Goal: Task Accomplishment & Management: Manage account settings

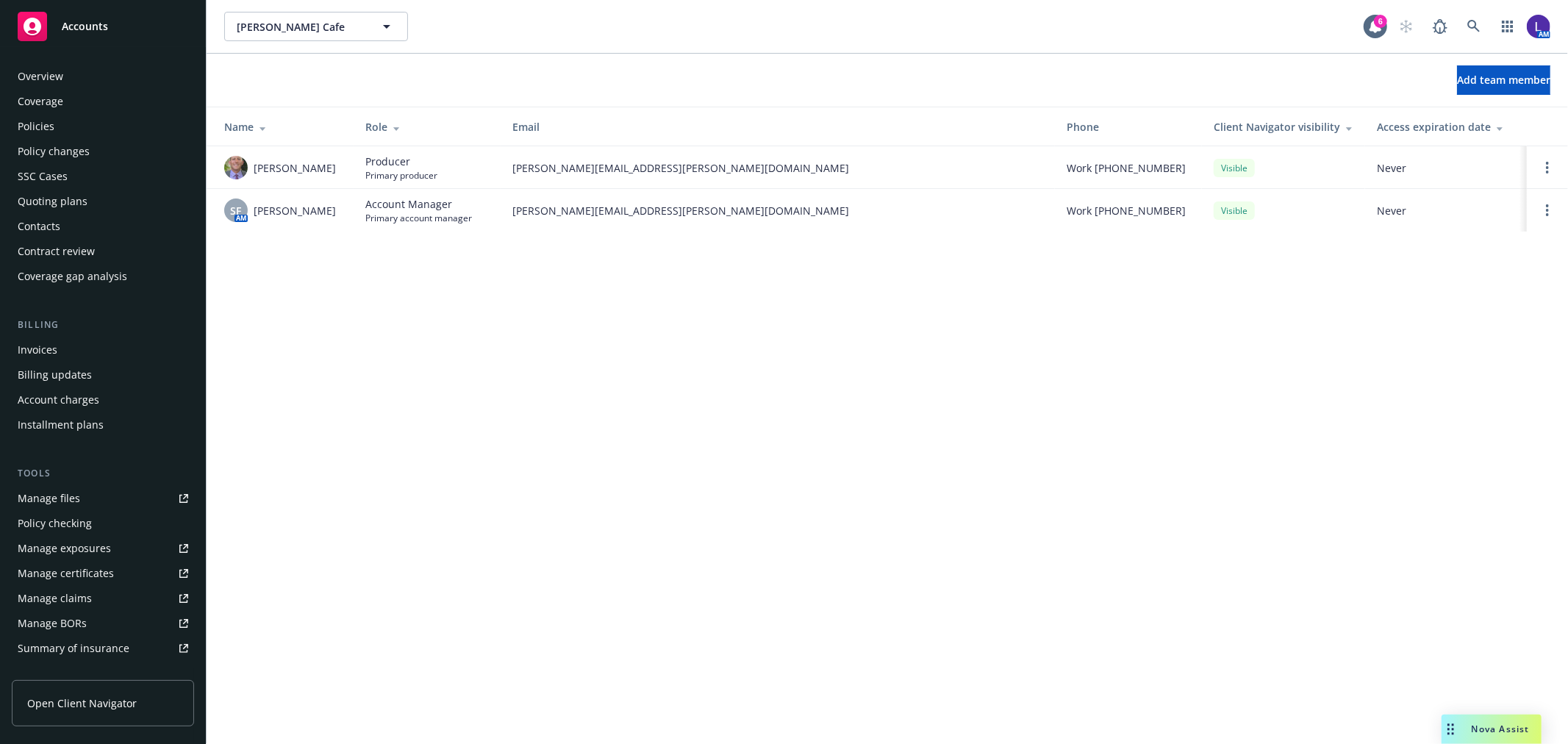
scroll to position [238, 0]
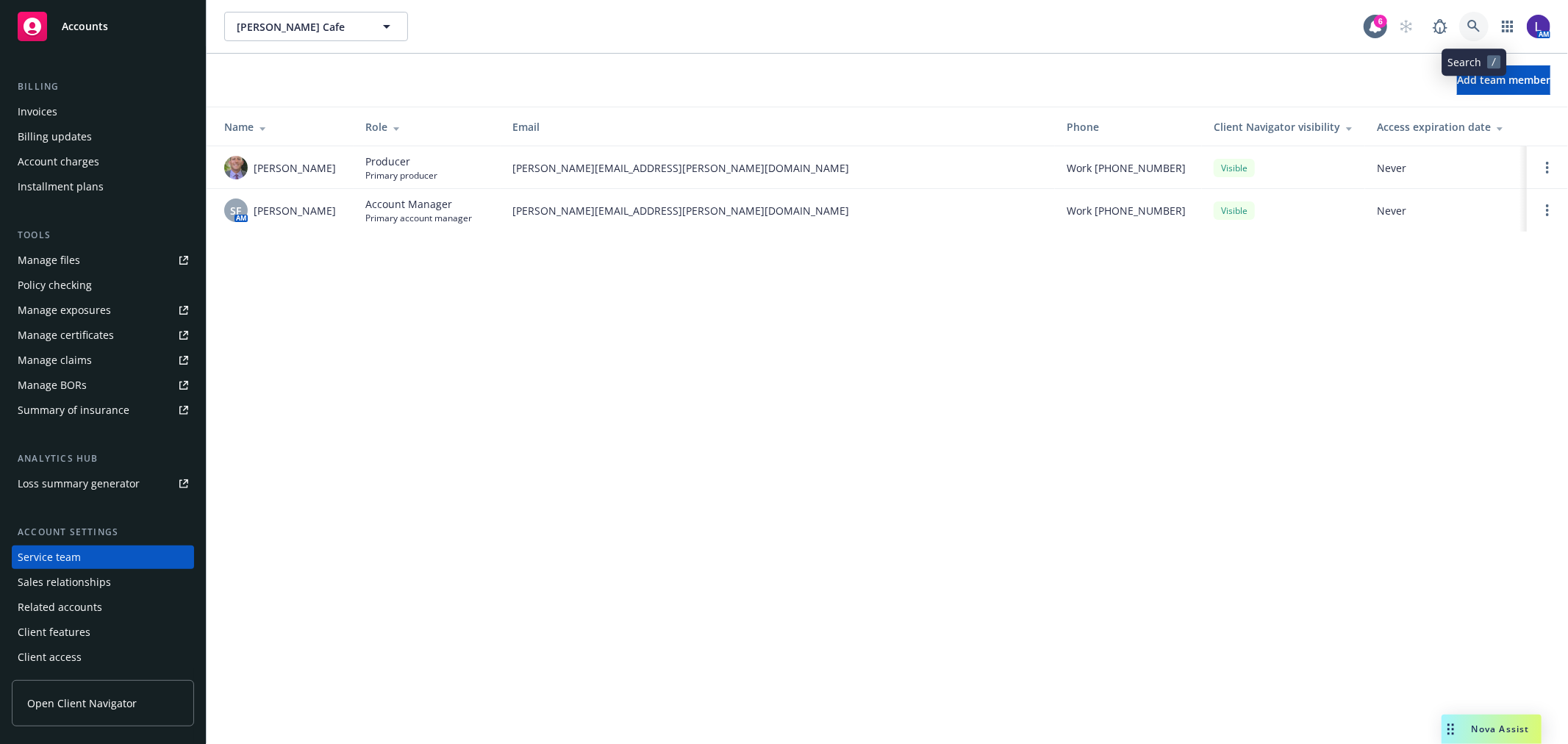
click at [1476, 22] on icon at bounding box center [1474, 26] width 13 height 13
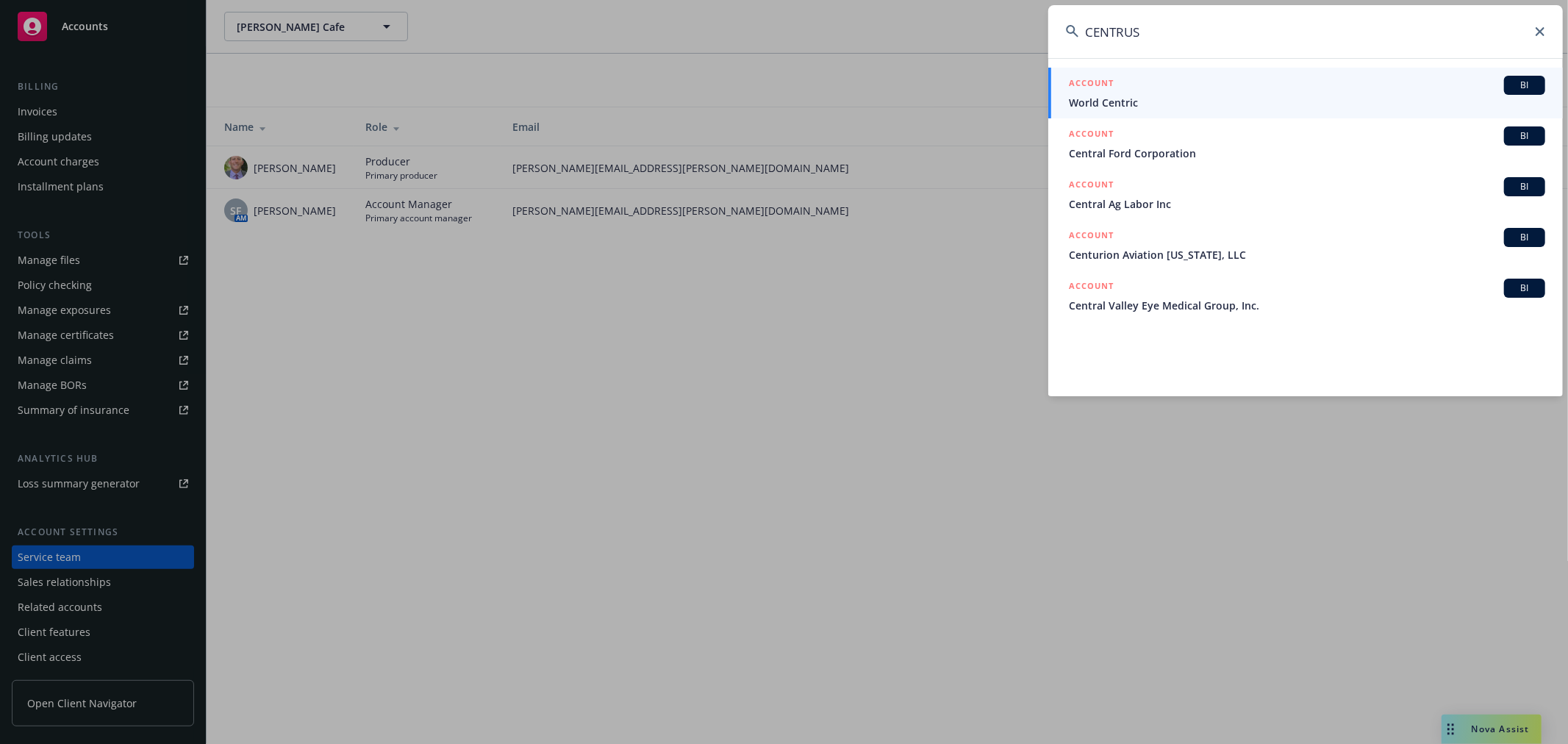
type input "CENTRUS"
click at [1154, 30] on input "CENTRUS" at bounding box center [1305, 31] width 515 height 53
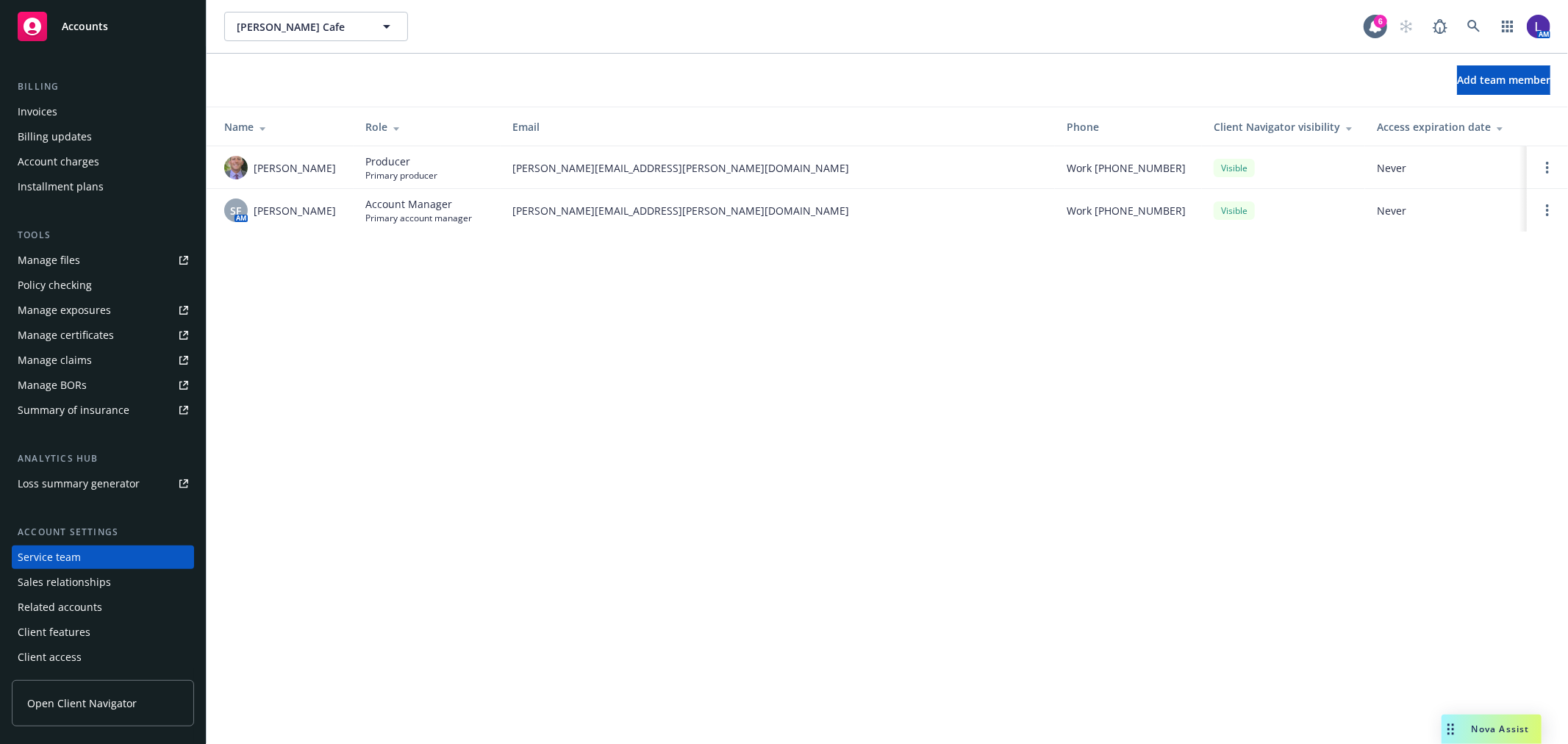
click at [64, 556] on div "Service team" at bounding box center [49, 557] width 64 height 23
click at [1458, 67] on button "Add team member" at bounding box center [1503, 80] width 93 height 30
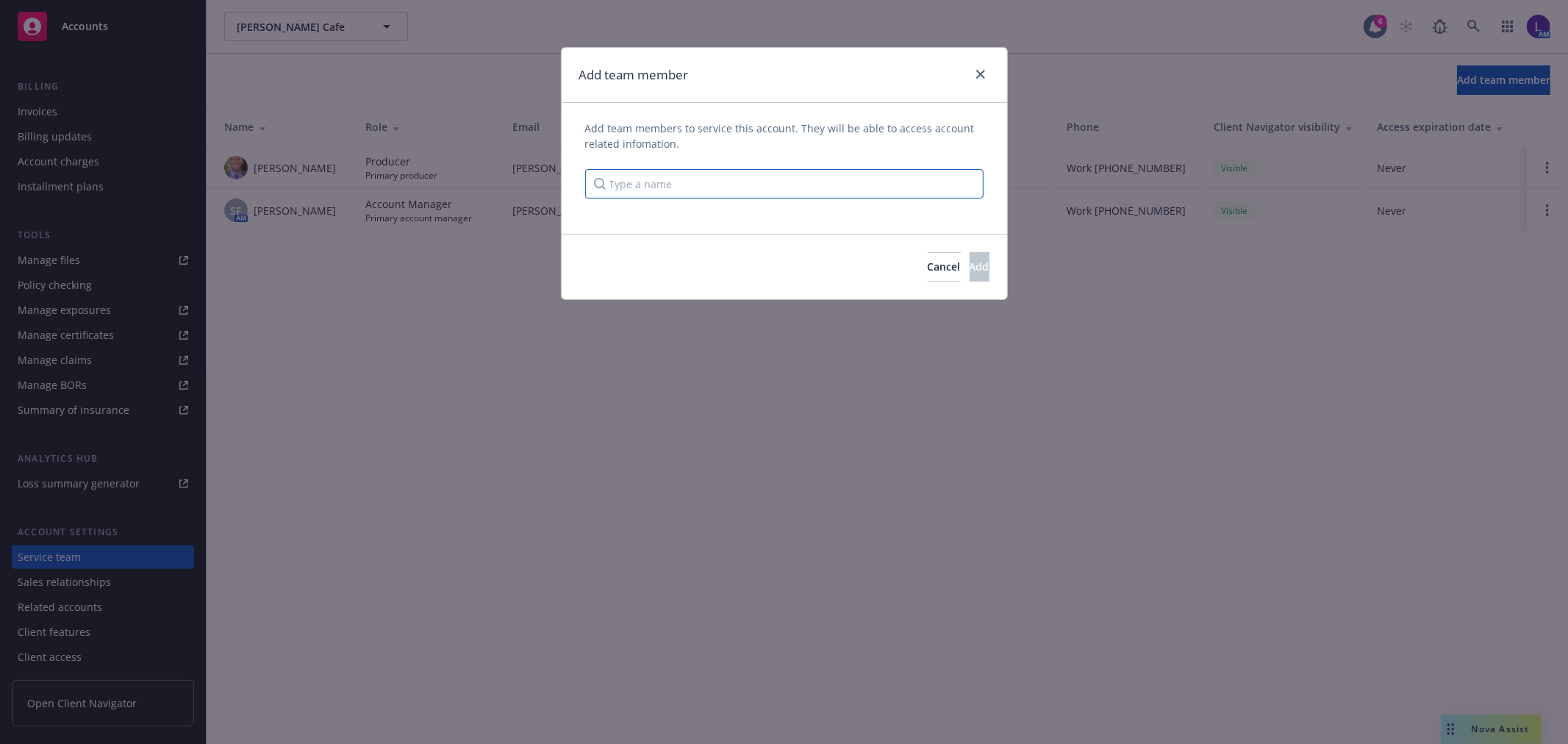
click at [687, 186] on input "Type a name" at bounding box center [784, 184] width 398 height 30
type input "dei"
click at [976, 70] on icon "close" at bounding box center [981, 74] width 9 height 9
